Goal: Task Accomplishment & Management: Manage account settings

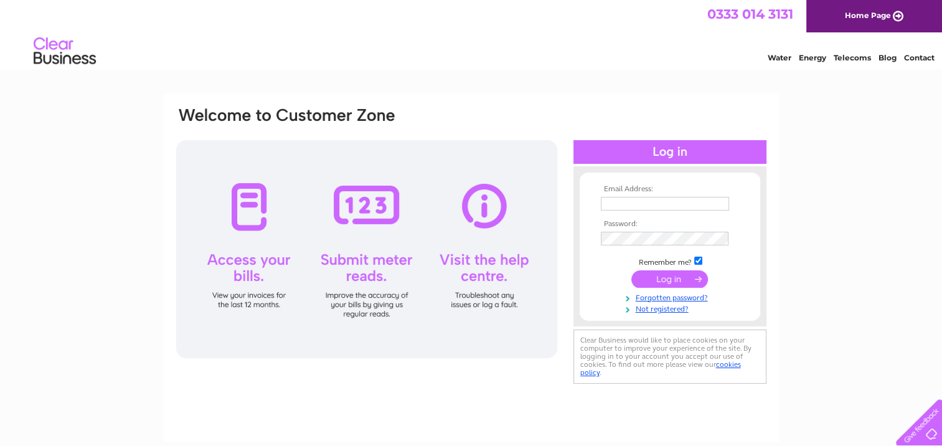
type input "fred@thetyne.com"
click at [521, 279] on input "submit" at bounding box center [669, 278] width 77 height 17
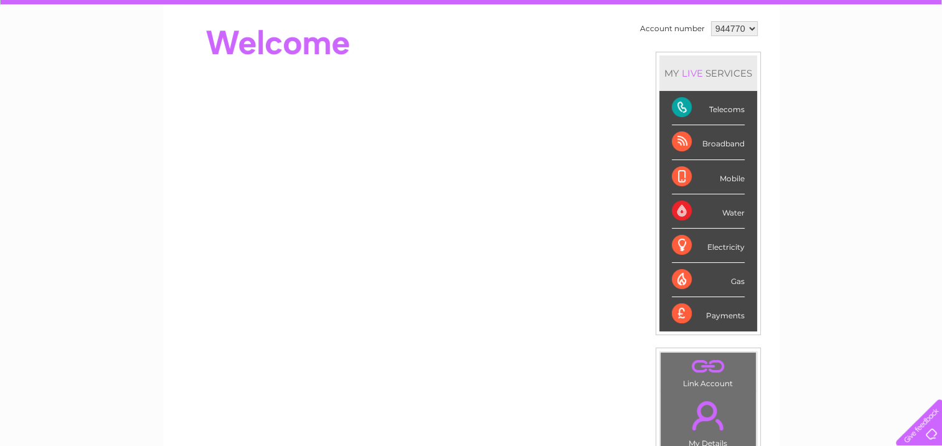
scroll to position [125, 0]
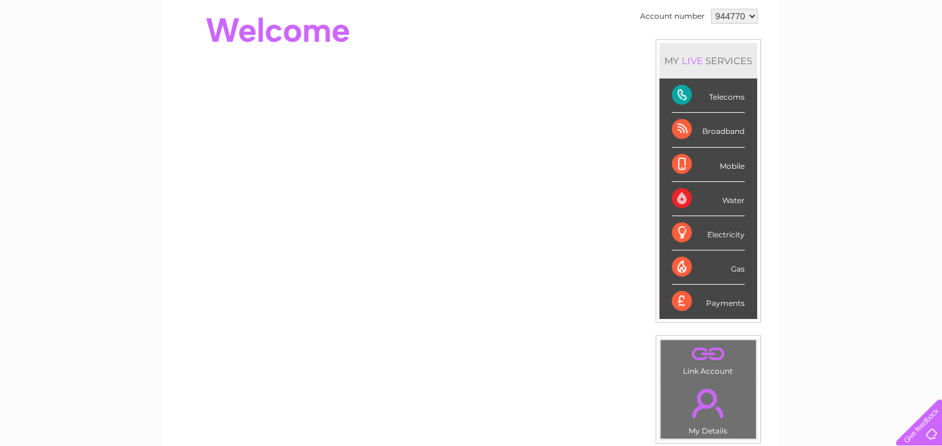
click at [682, 96] on div "Telecoms" at bounding box center [708, 95] width 73 height 34
click at [682, 97] on div "Telecoms" at bounding box center [708, 95] width 73 height 34
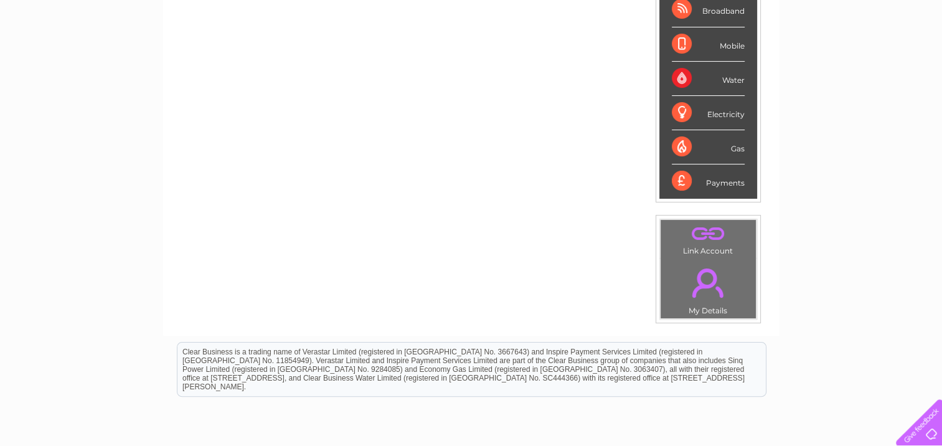
scroll to position [42, 0]
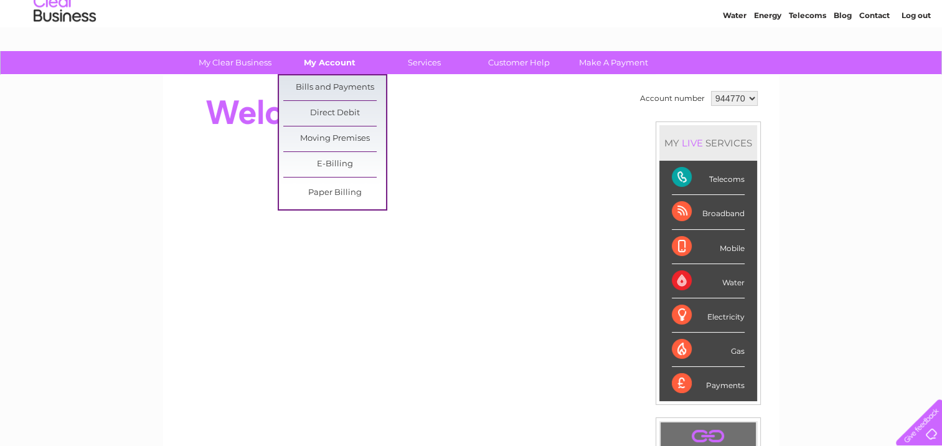
click at [329, 65] on link "My Account" at bounding box center [329, 62] width 103 height 23
click at [311, 88] on link "Bills and Payments" at bounding box center [334, 87] width 103 height 25
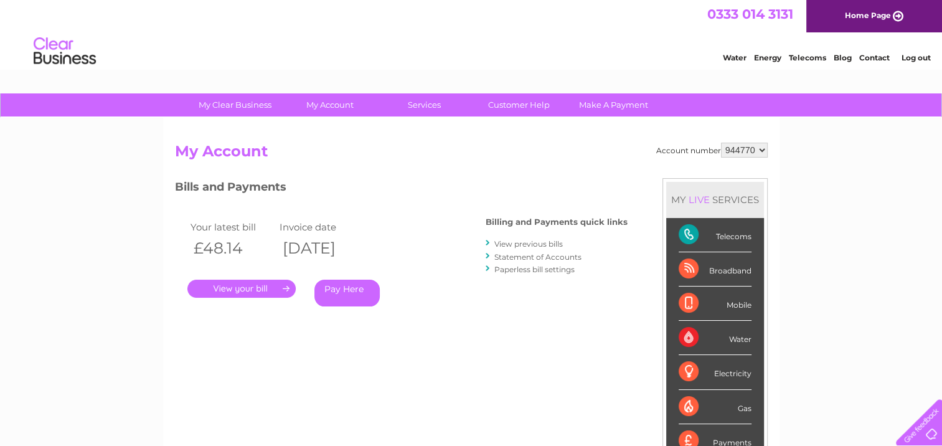
click at [214, 286] on link "." at bounding box center [241, 289] width 108 height 18
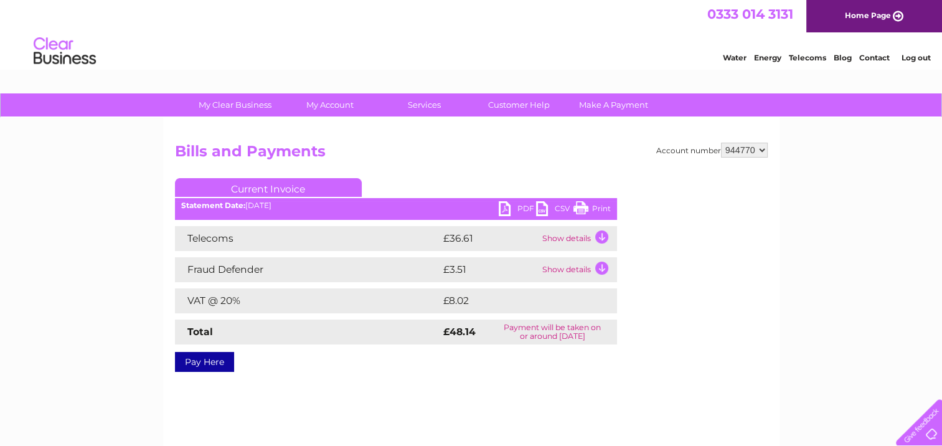
click at [583, 208] on link "Print" at bounding box center [591, 210] width 37 height 18
